Goal: Communication & Community: Answer question/provide support

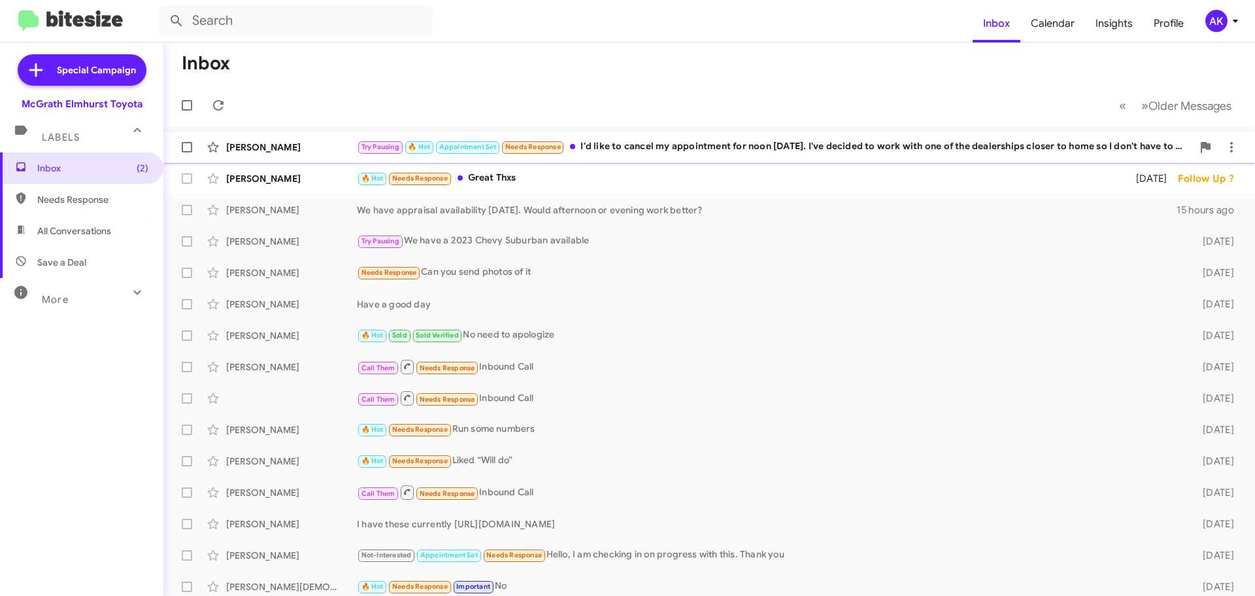
click at [617, 153] on div "Try Pausing 🔥 Hot Appointment Set Needs Response I'd like to cancel my appointm…" at bounding box center [775, 146] width 836 height 15
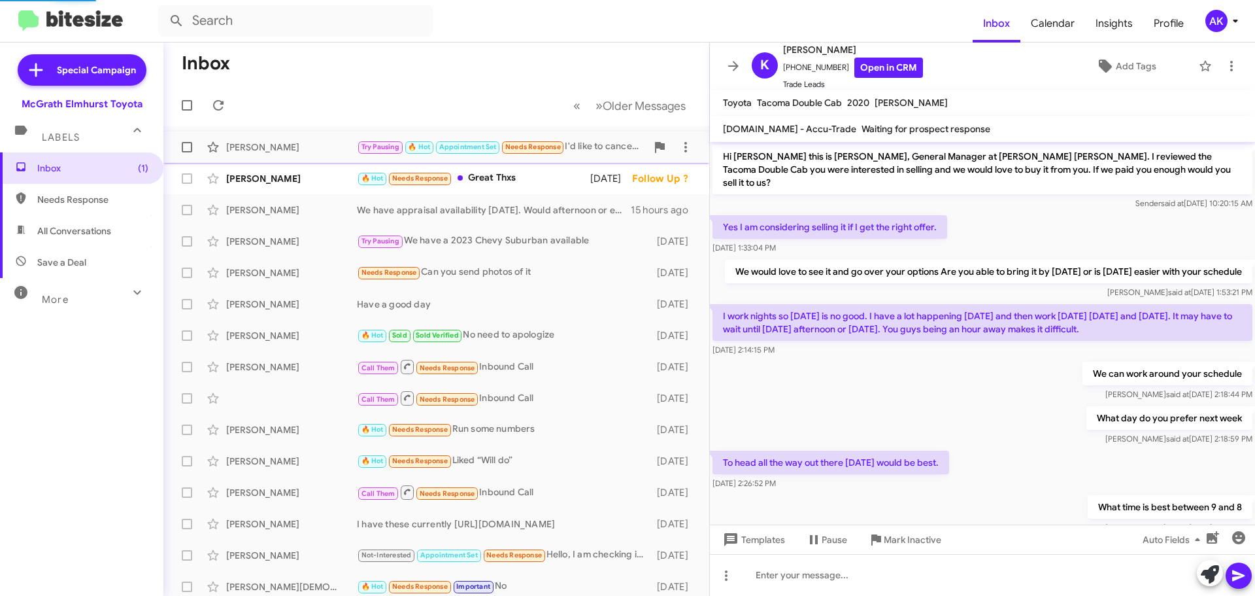
scroll to position [235, 0]
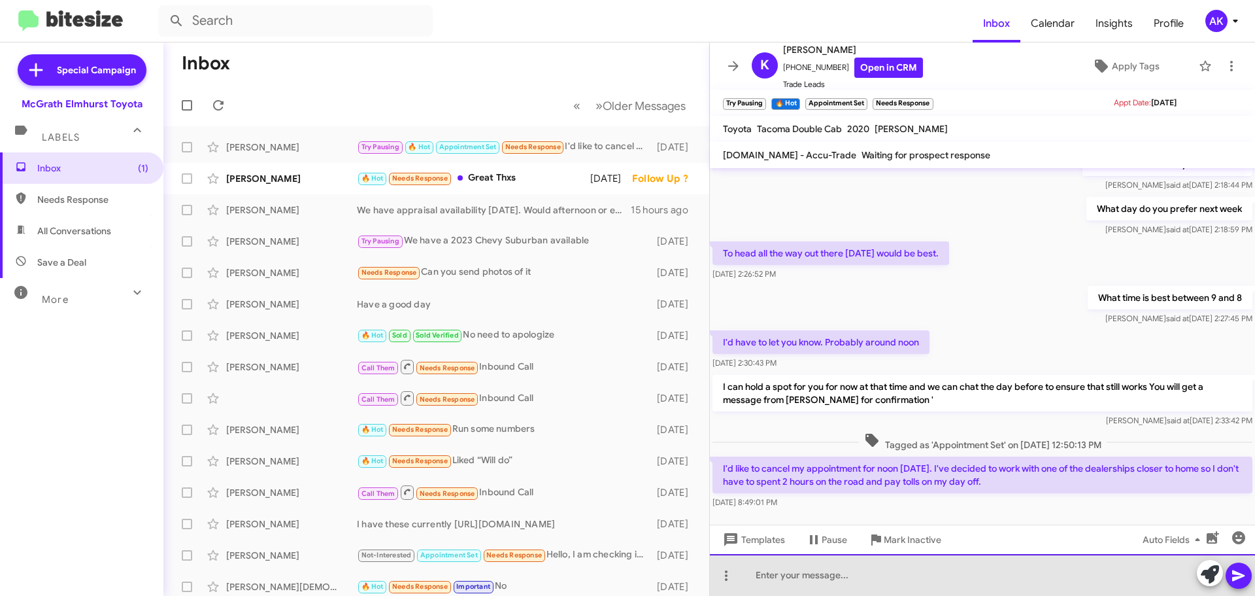
click at [801, 584] on div at bounding box center [982, 575] width 545 height 42
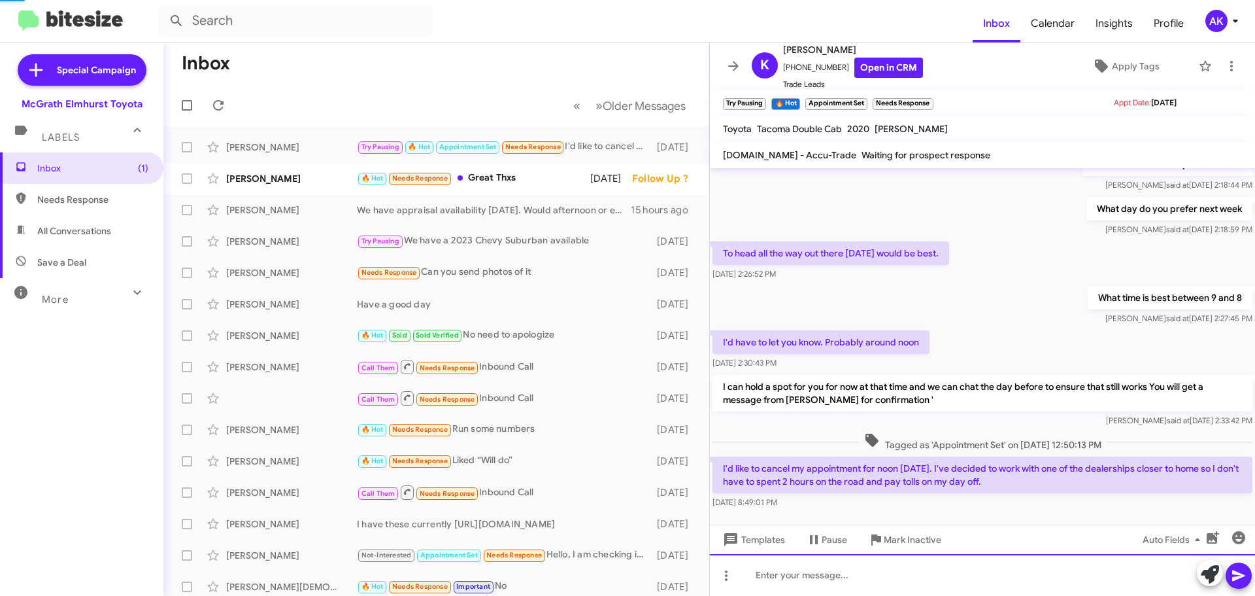
scroll to position [0, 0]
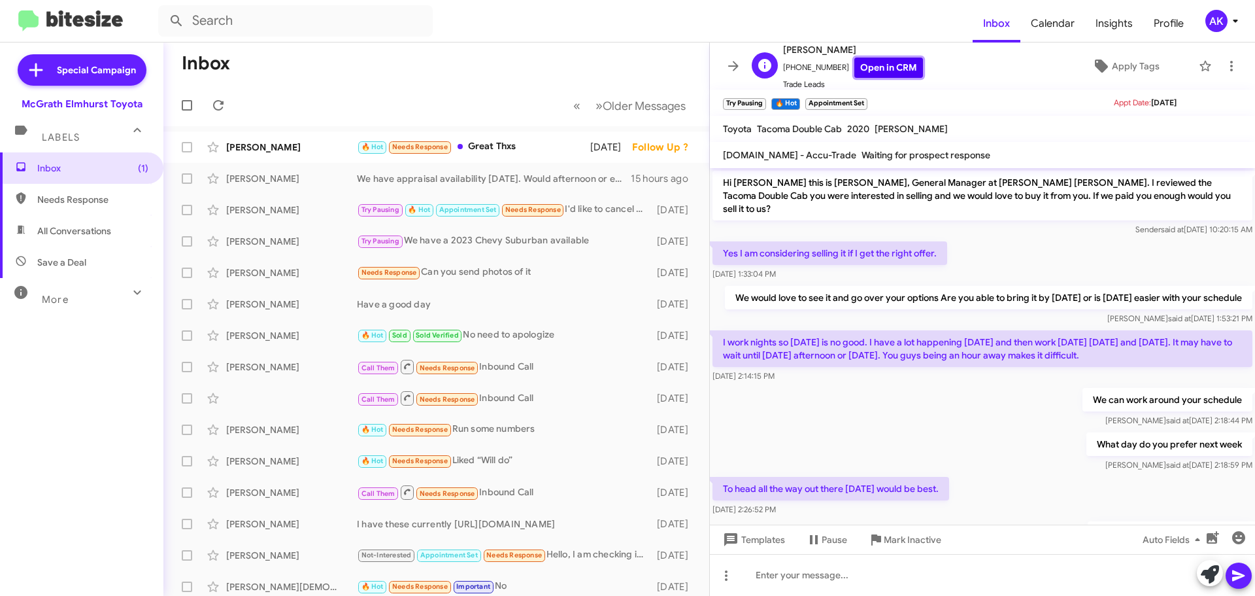
click at [859, 69] on link "Open in CRM" at bounding box center [889, 68] width 69 height 20
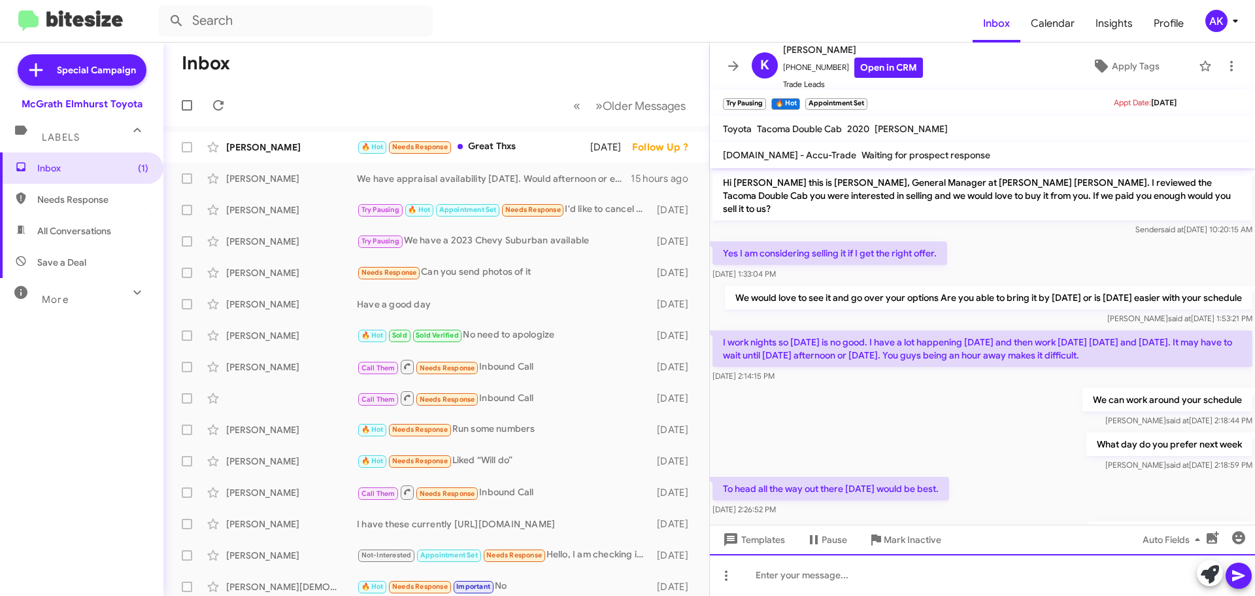
click at [861, 581] on div at bounding box center [982, 575] width 545 height 42
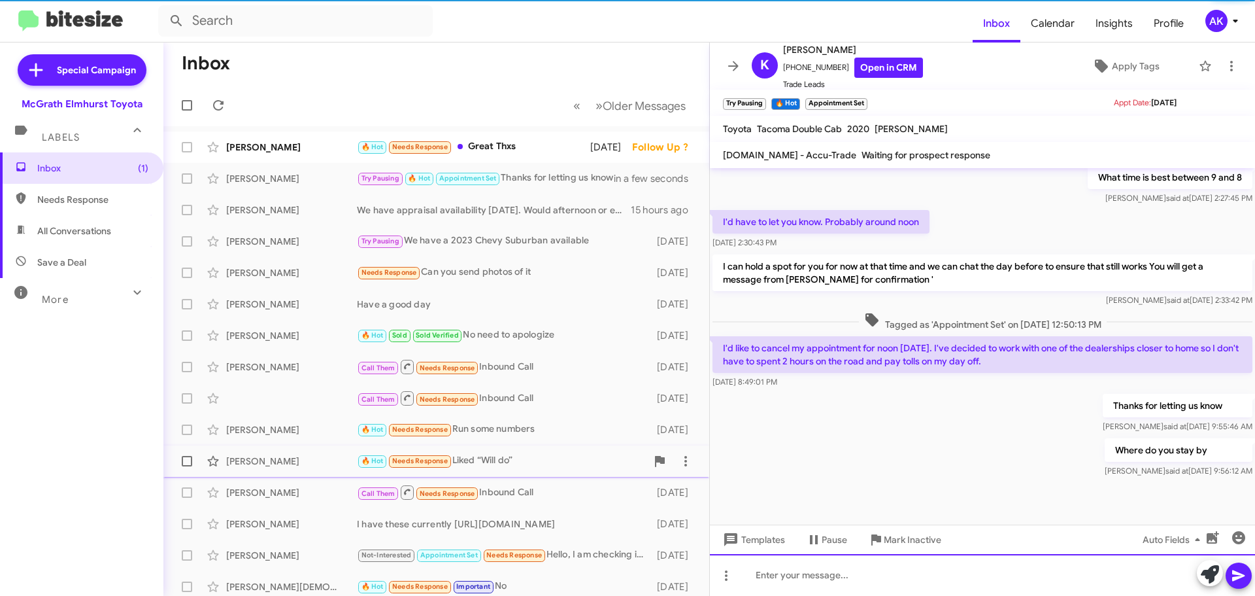
scroll to position [357, 0]
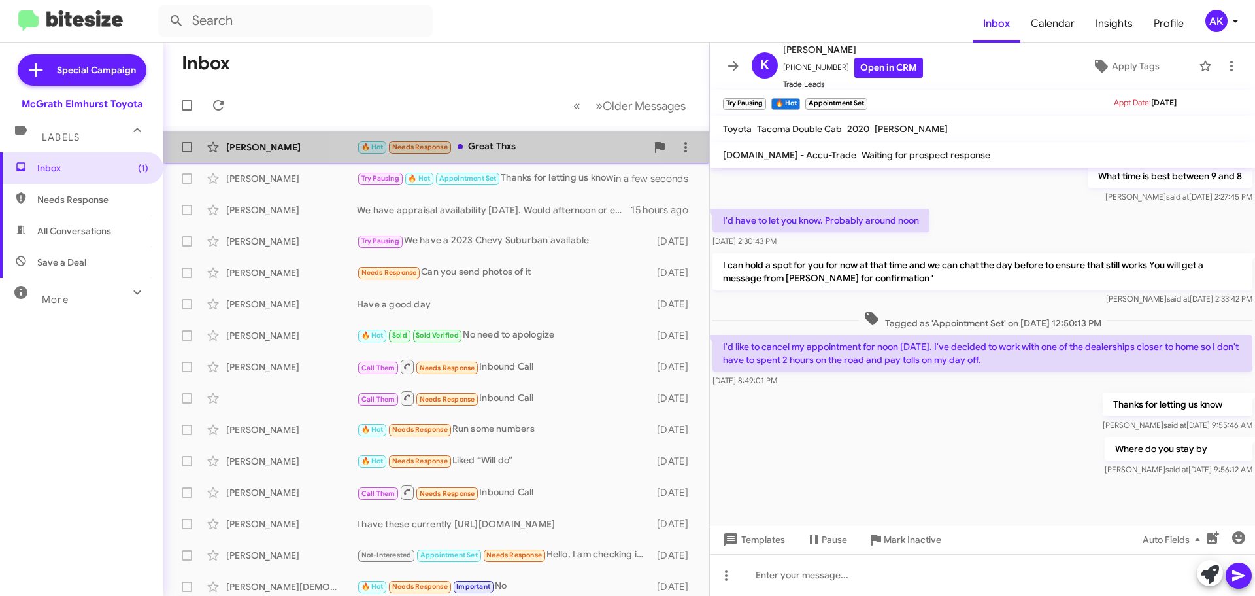
click at [499, 142] on div "🔥 Hot Needs Response Great Thxs" at bounding box center [502, 146] width 290 height 15
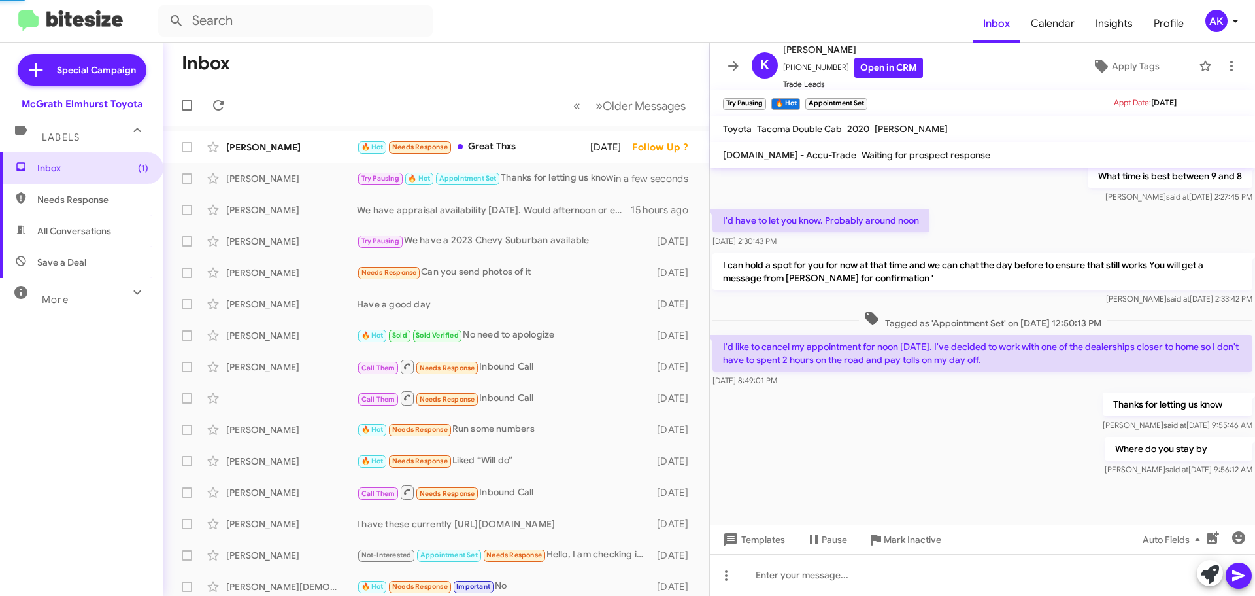
scroll to position [99, 0]
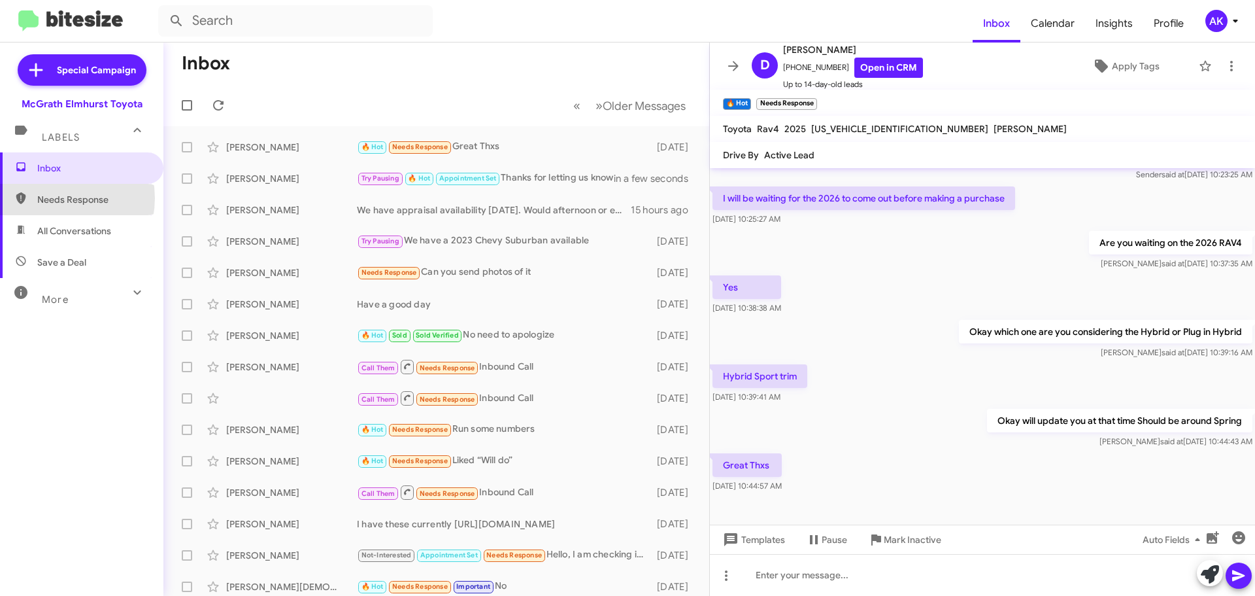
click at [52, 198] on span "Needs Response" at bounding box center [92, 199] width 111 height 13
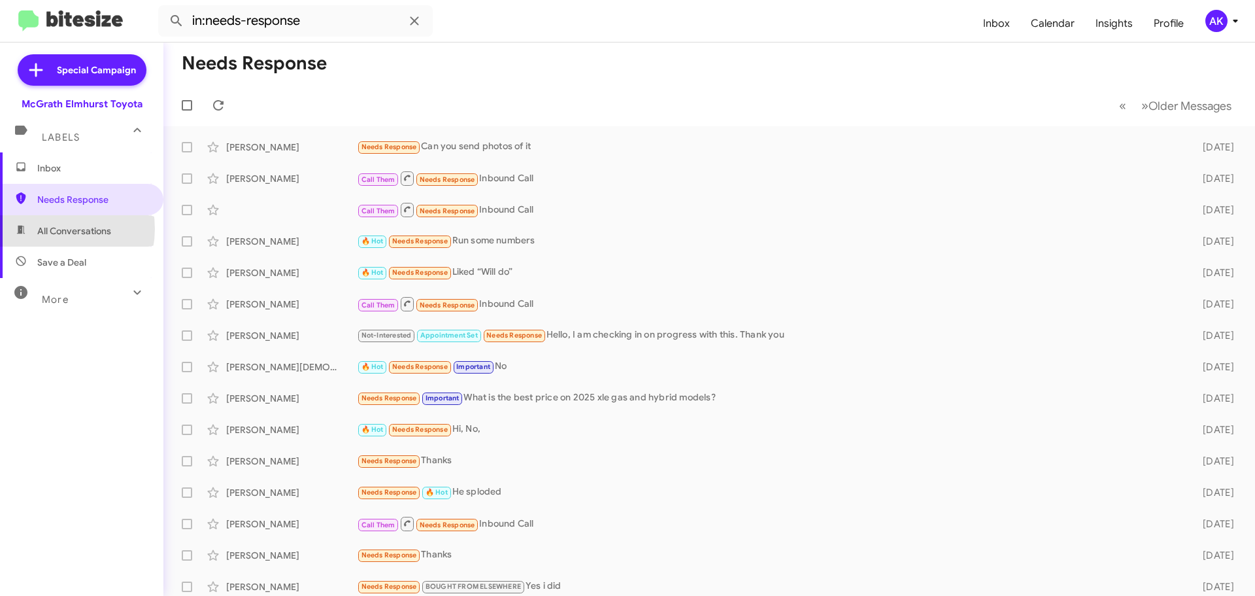
click at [53, 229] on span "All Conversations" at bounding box center [74, 230] width 74 height 13
type input "in:all-conversations"
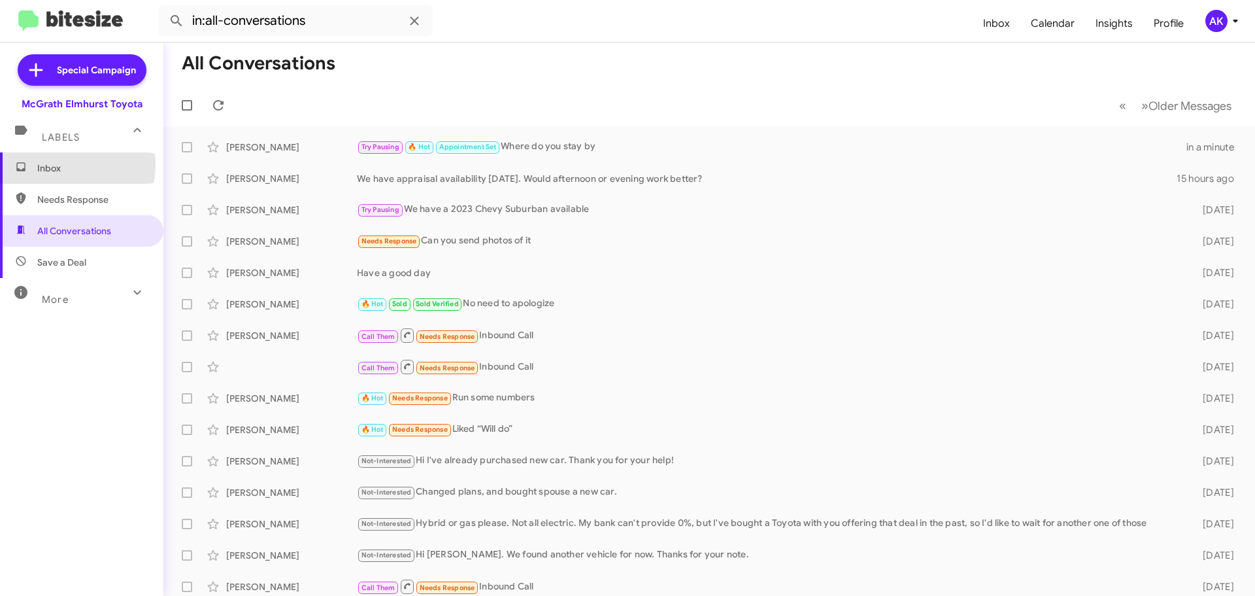
click at [68, 164] on span "Inbox" at bounding box center [92, 168] width 111 height 13
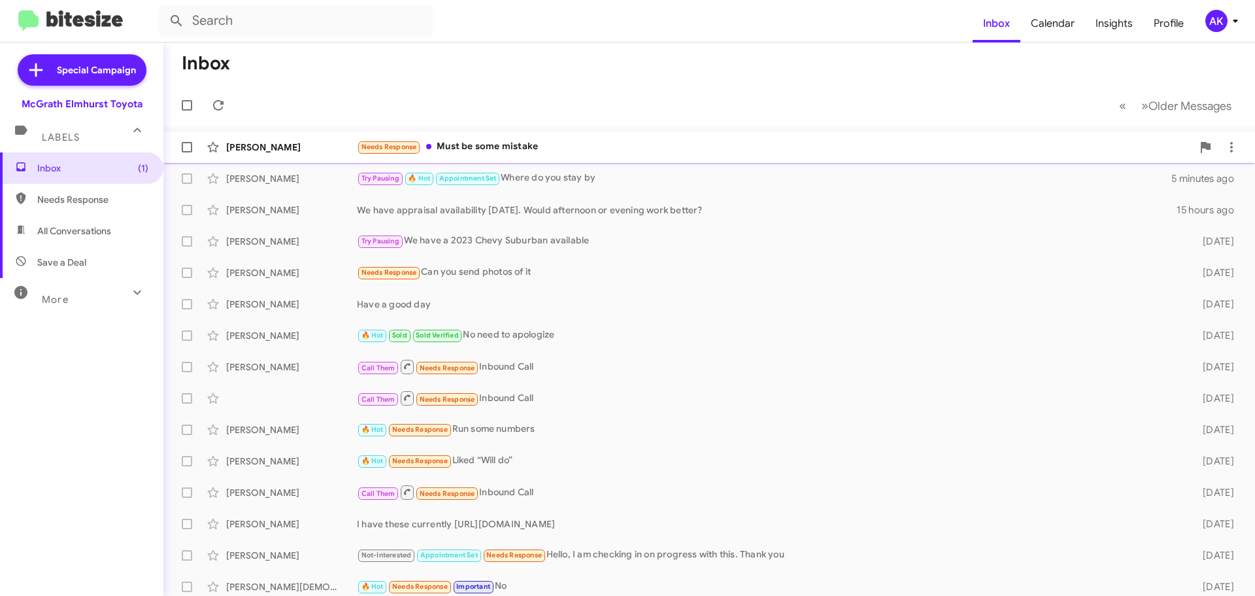
click at [504, 152] on div "Needs Response Must be some mistake" at bounding box center [775, 146] width 836 height 15
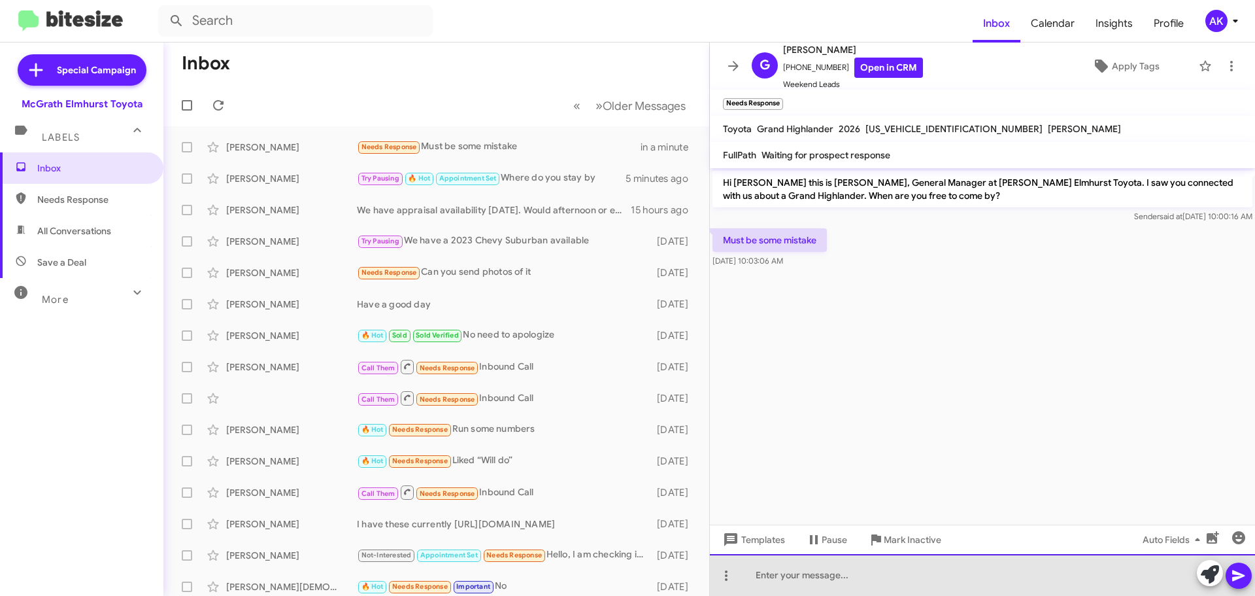
click at [786, 568] on div at bounding box center [982, 575] width 545 height 42
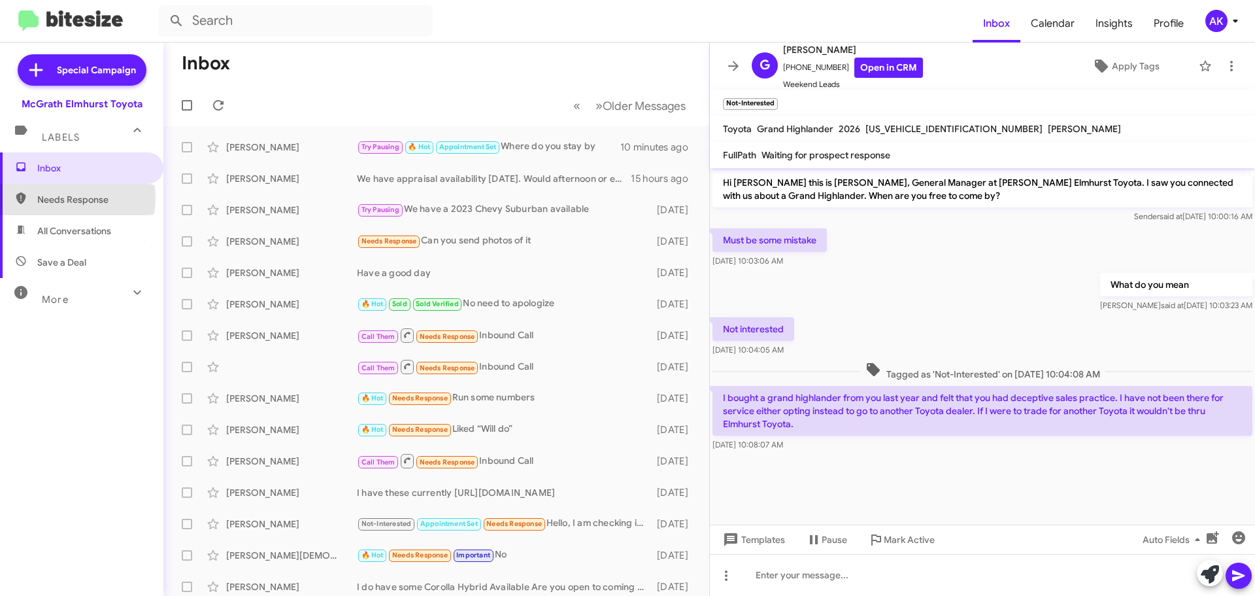
click at [61, 197] on span "Needs Response" at bounding box center [92, 199] width 111 height 13
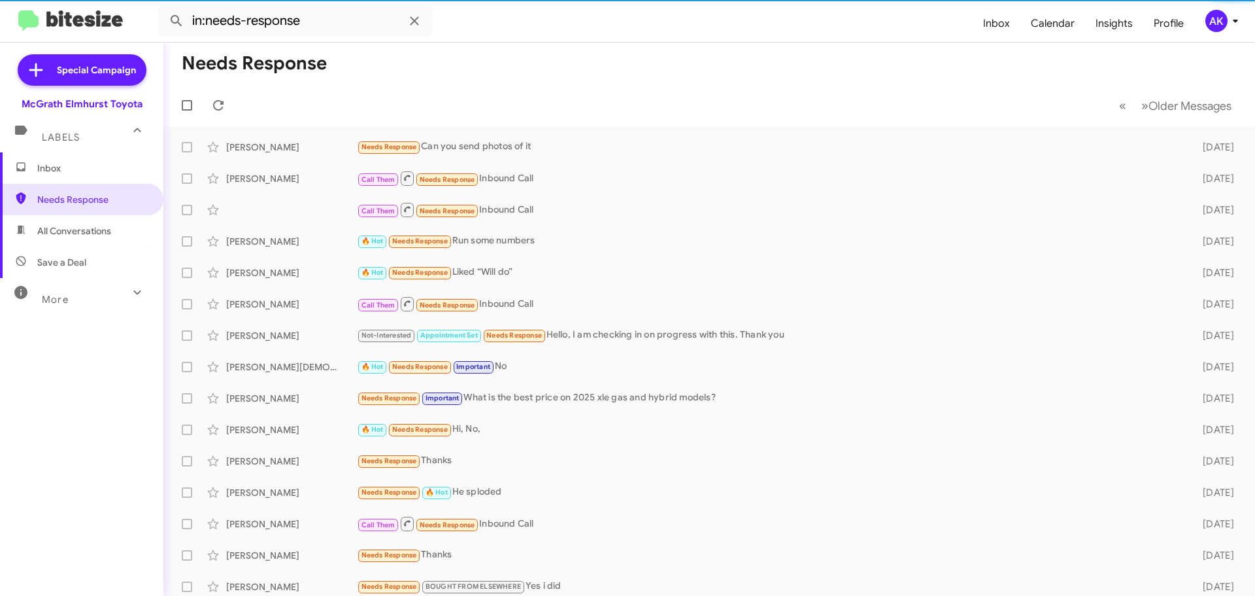
click at [69, 228] on span "All Conversations" at bounding box center [74, 230] width 74 height 13
type input "in:all-conversations"
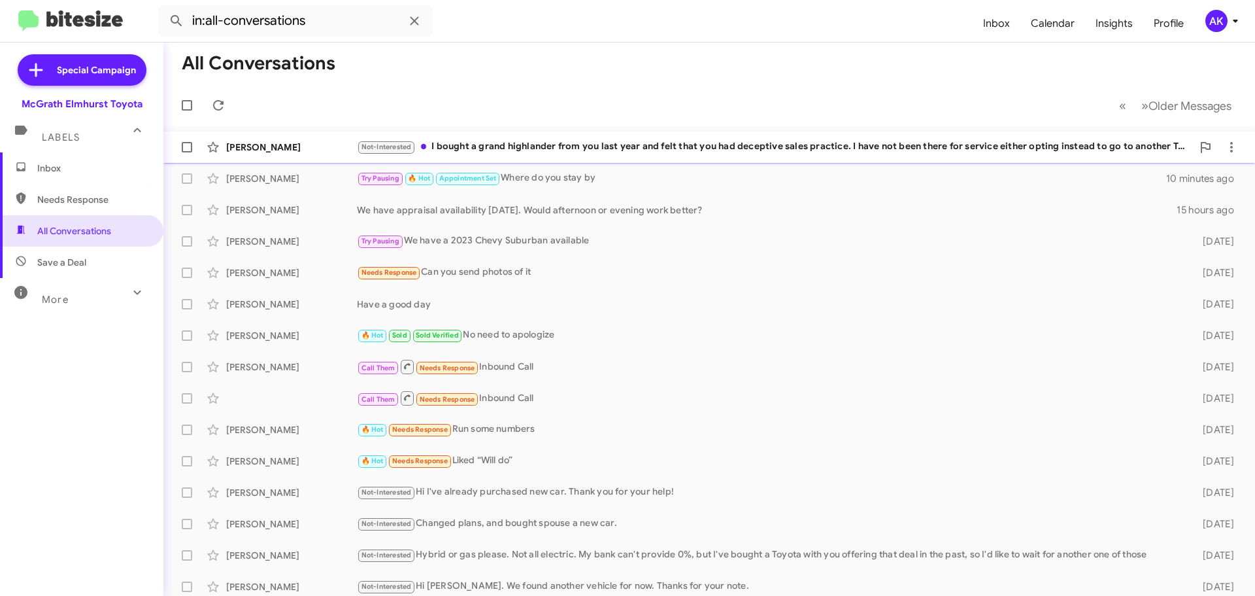
click at [632, 148] on div "Not-Interested I bought a grand highlander from you last year and felt that you…" at bounding box center [775, 146] width 836 height 15
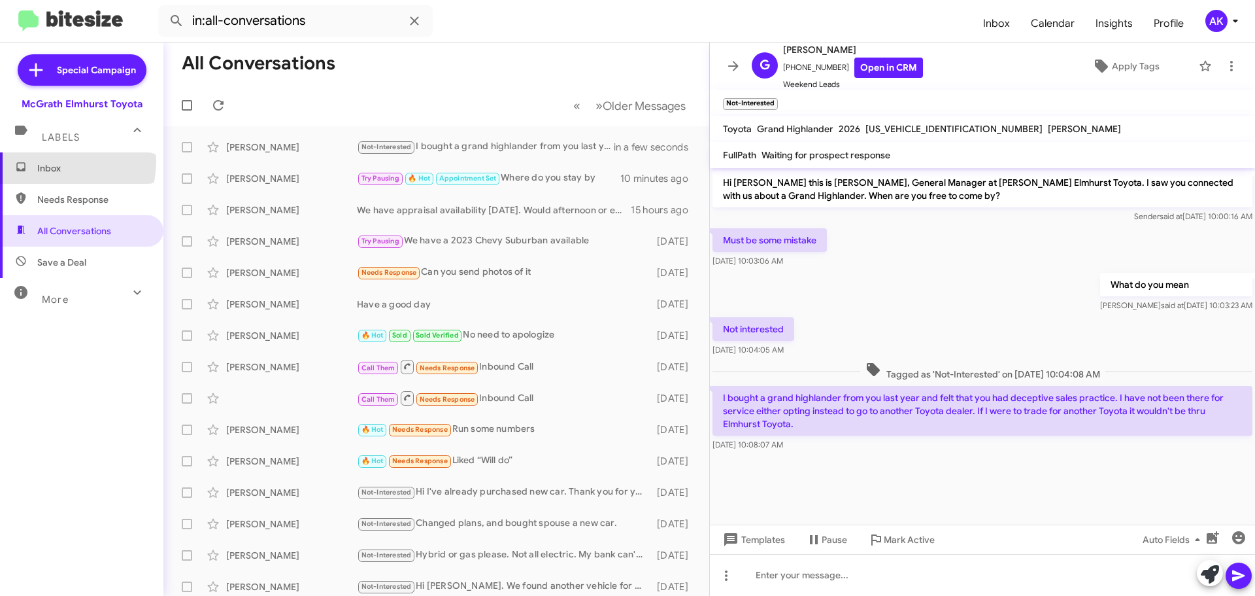
click at [56, 162] on span "Inbox" at bounding box center [92, 168] width 111 height 13
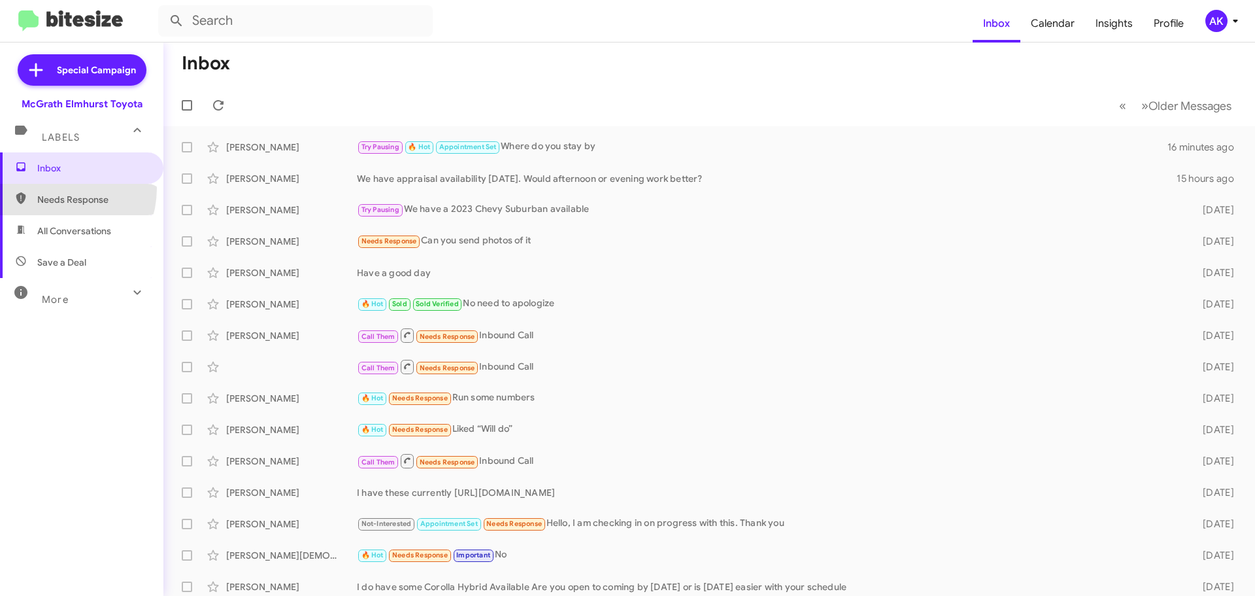
click at [54, 188] on span "Needs Response" at bounding box center [81, 199] width 163 height 31
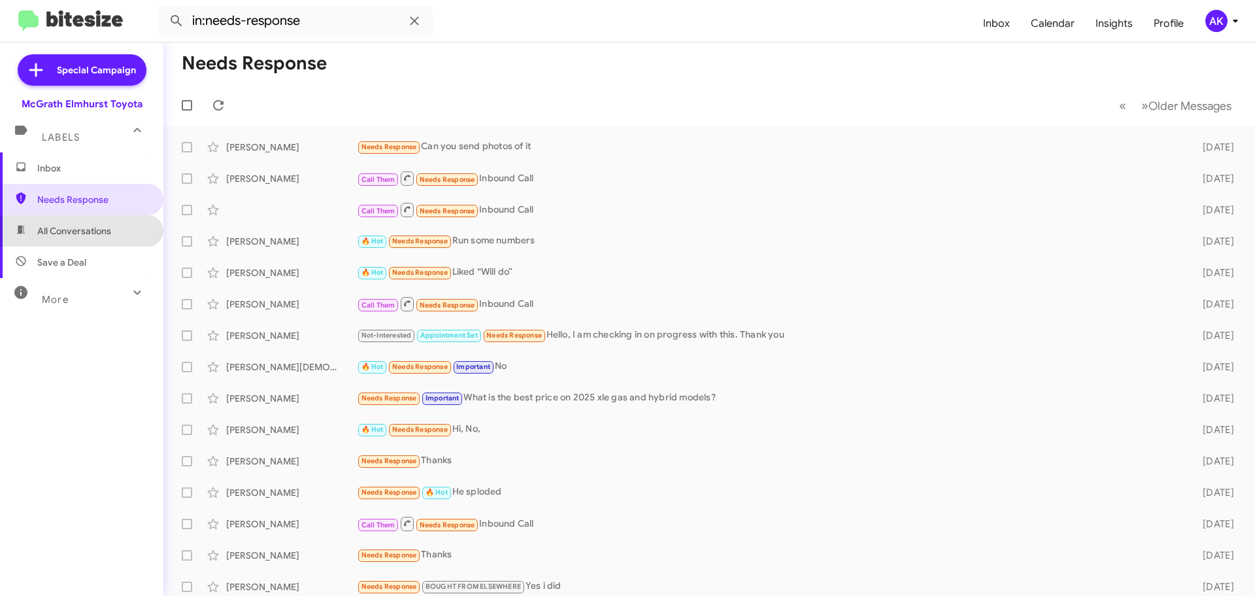
click at [92, 235] on span "All Conversations" at bounding box center [74, 230] width 74 height 13
type input "in:all-conversations"
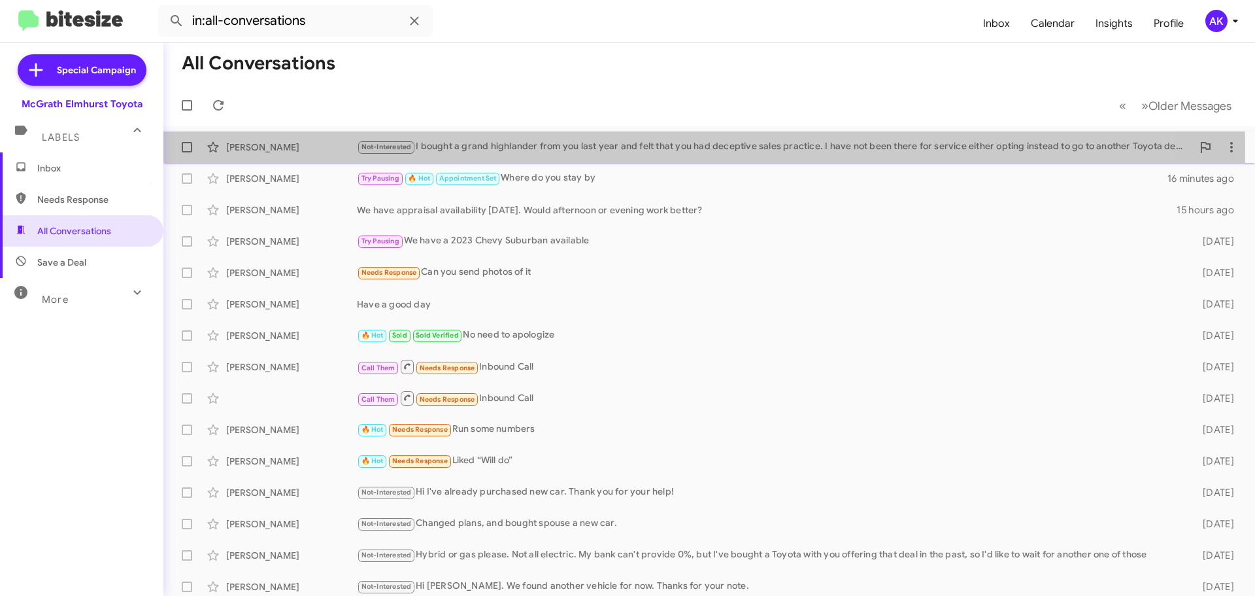
click at [545, 149] on div "Not-Interested I bought a grand highlander from you last year and felt that you…" at bounding box center [775, 146] width 836 height 15
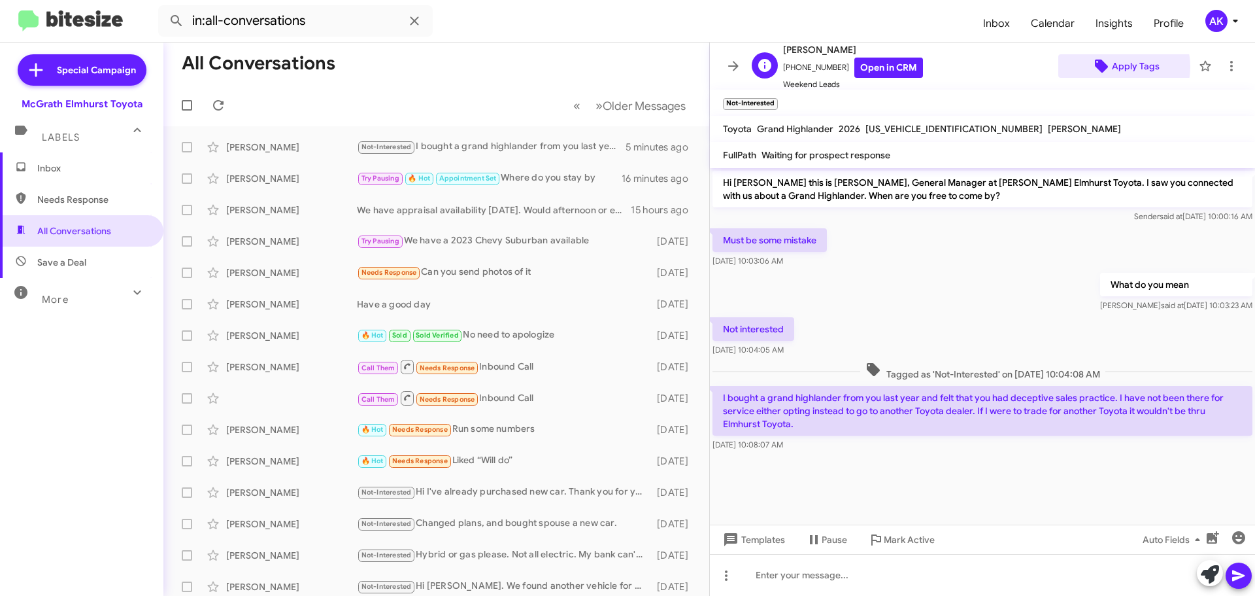
click at [1116, 67] on span "Apply Tags" at bounding box center [1136, 66] width 48 height 24
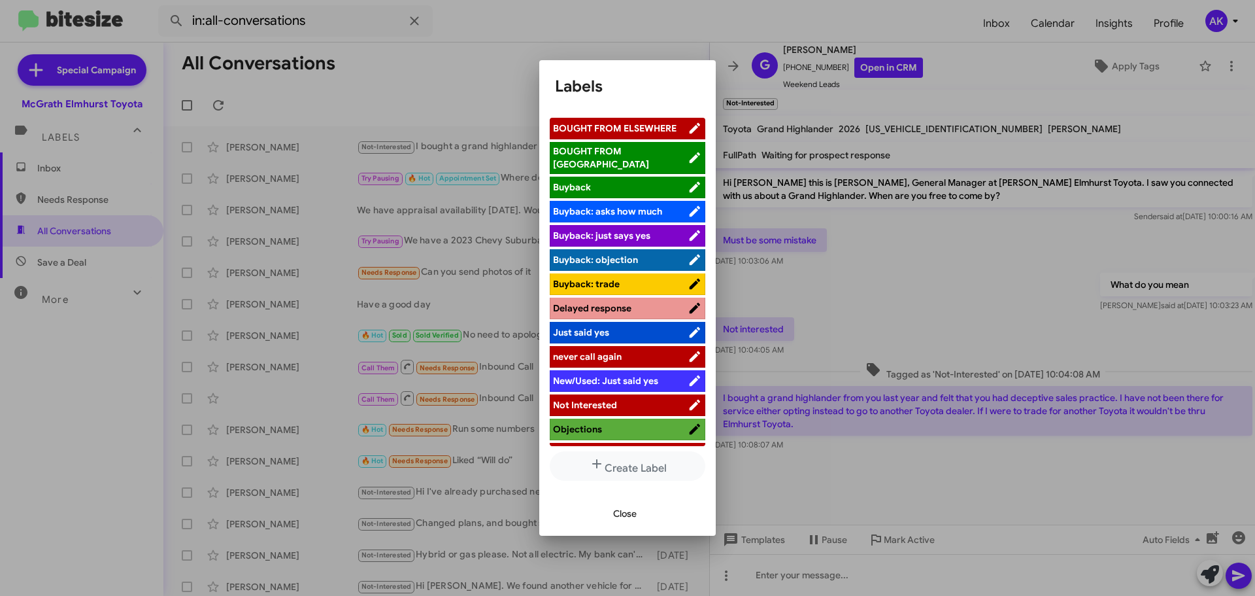
scroll to position [131, 0]
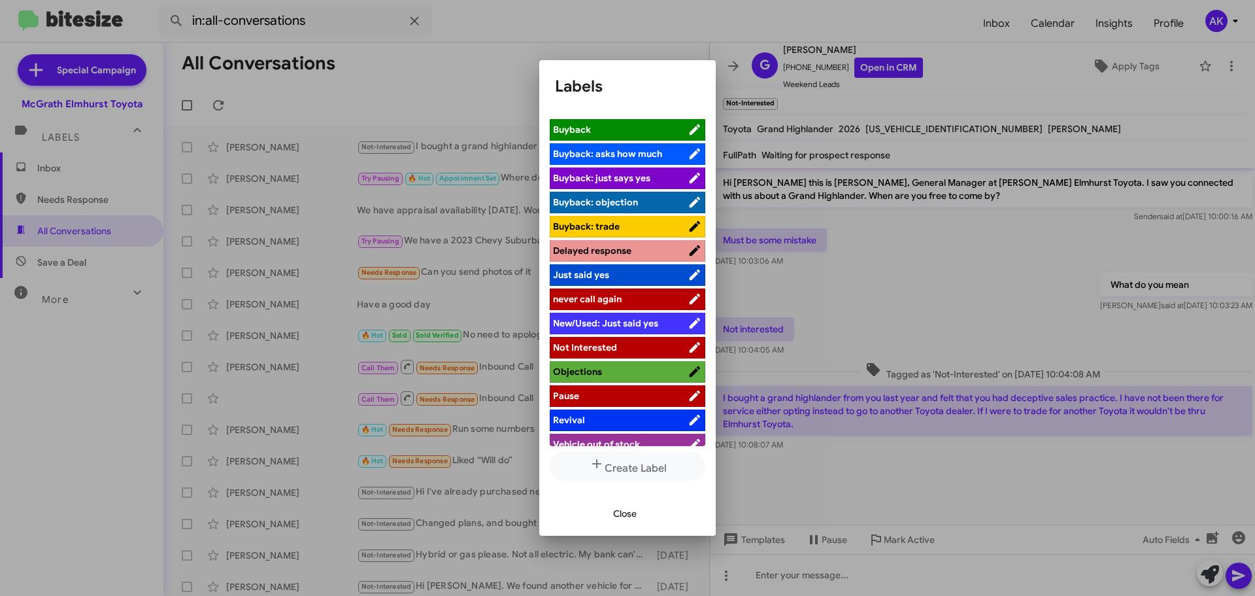
click at [602, 297] on li "never call again" at bounding box center [628, 299] width 156 height 22
click at [630, 522] on span "Close" at bounding box center [625, 514] width 24 height 24
